Goal: Transaction & Acquisition: Purchase product/service

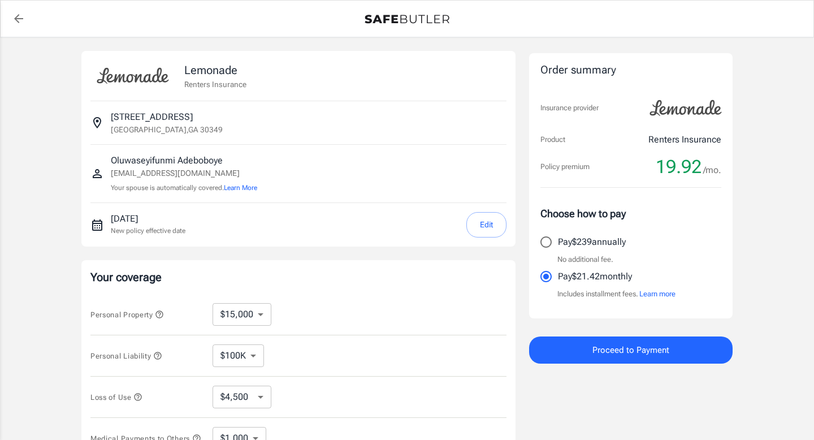
select select "15000"
select select "500"
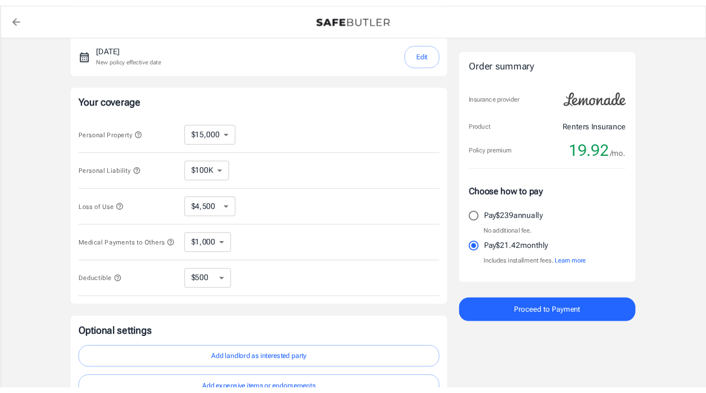
scroll to position [158, 0]
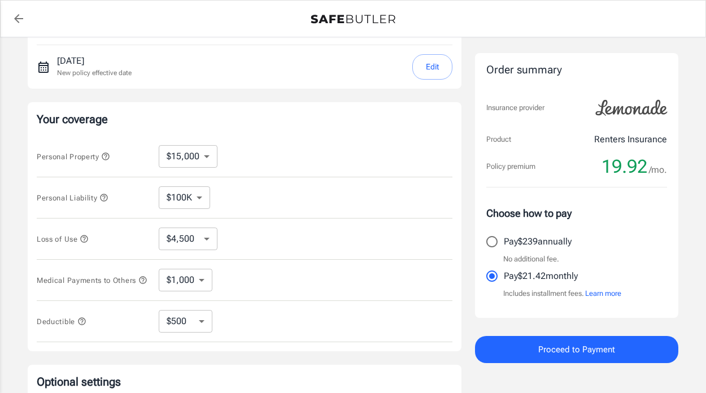
click at [208, 154] on select "$10,000 $15,000 $20,000 $25,000 $30,000 $40,000 $50,000 $100K $150K $200K $250K" at bounding box center [188, 156] width 59 height 23
select select "30000"
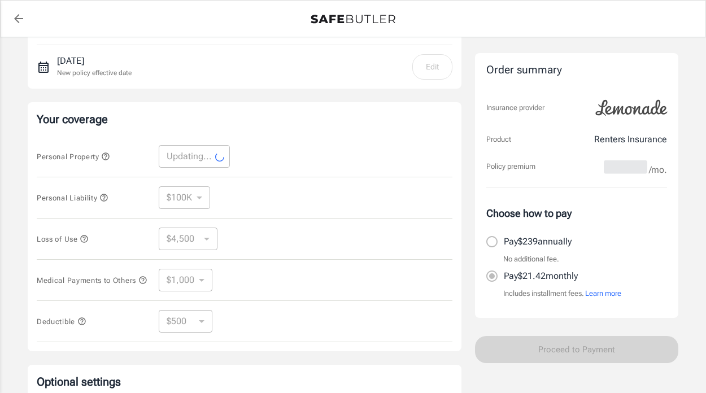
select select "30000"
select select "9000"
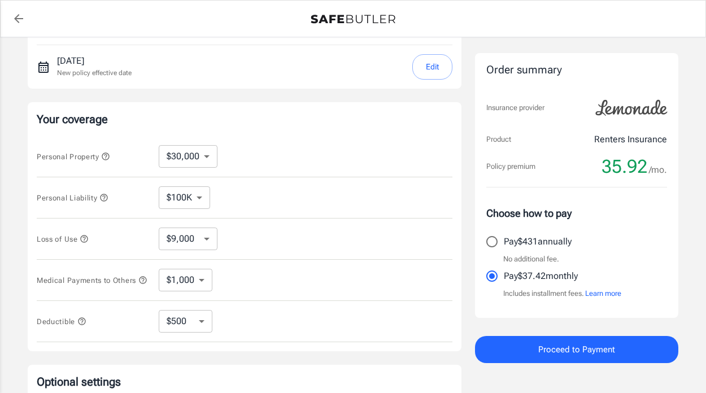
click at [195, 242] on select "$9,000 $15,000 $24,000 $36,000 $51,000 $72,000 $102K $144K $198K" at bounding box center [188, 239] width 59 height 23
click at [184, 329] on select "$250 $500 $1,000 $2,500" at bounding box center [186, 321] width 54 height 23
select select "250"
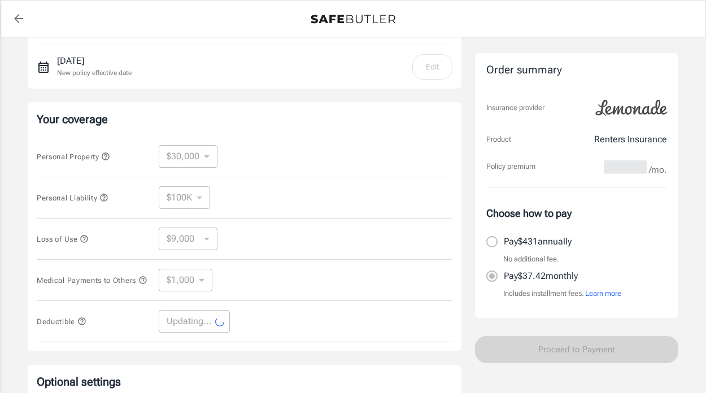
select select "250"
